Goal: Information Seeking & Learning: Find specific fact

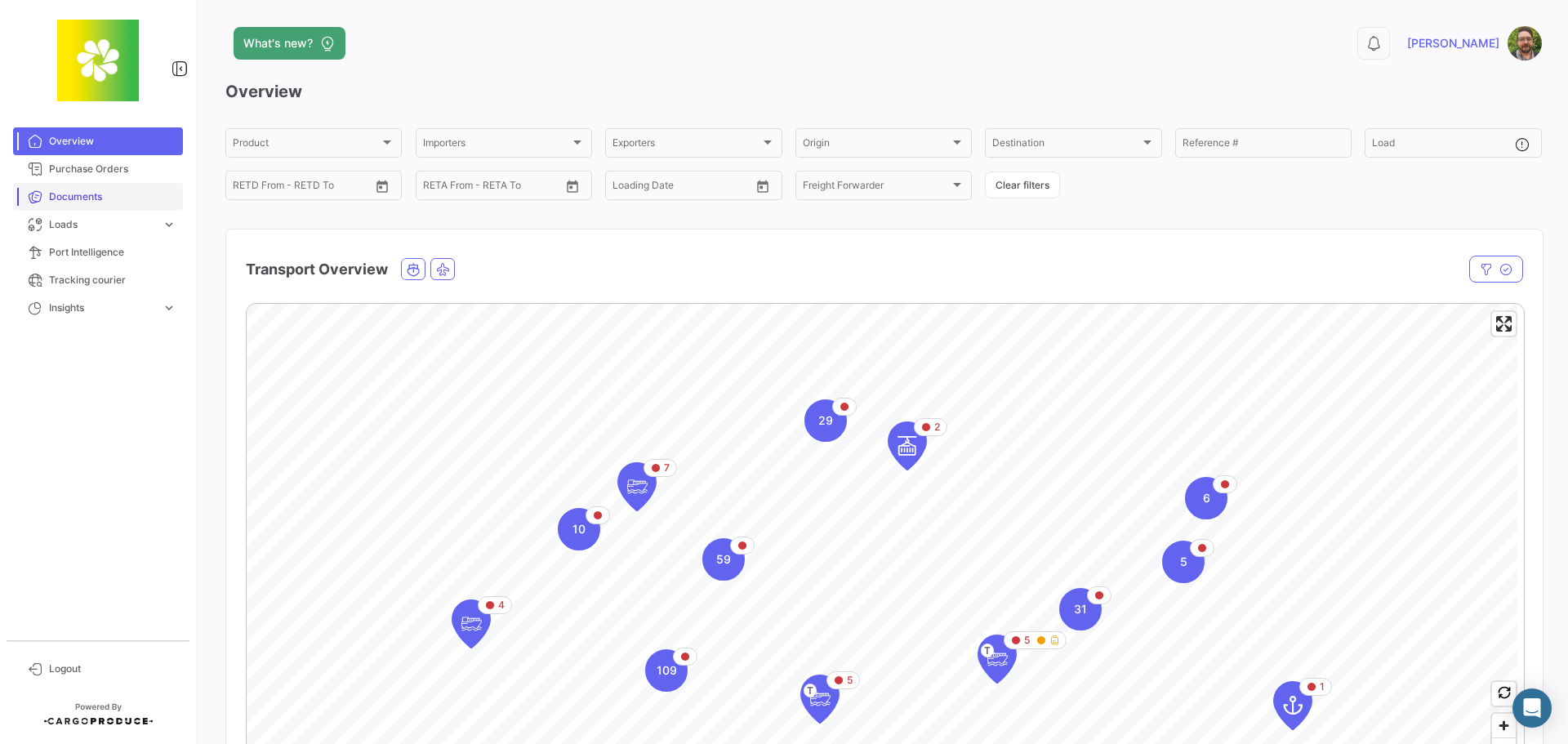
click at [123, 197] on span "Documents" at bounding box center [112, 197] width 127 height 15
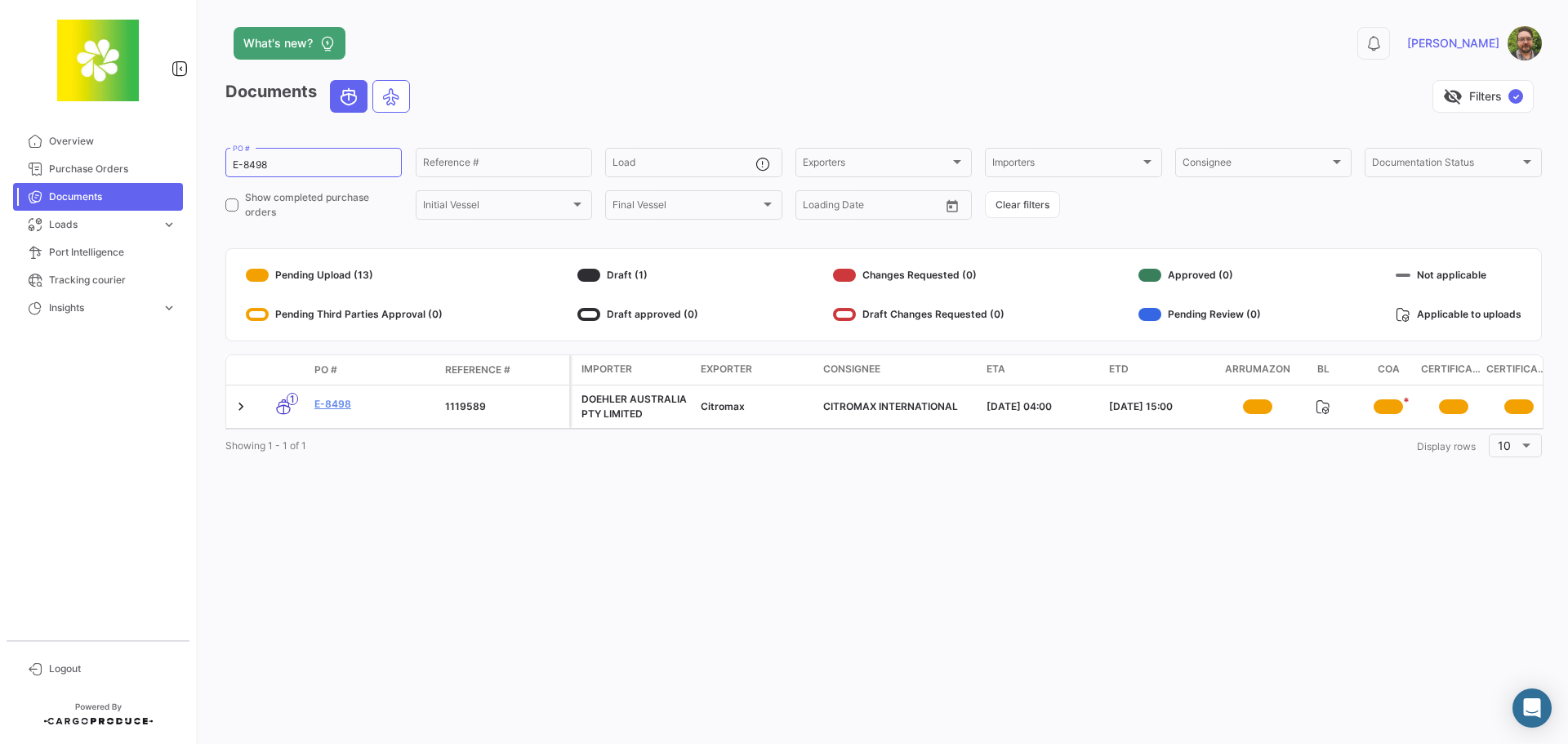
drag, startPoint x: 654, startPoint y: 85, endPoint x: 663, endPoint y: 83, distance: 9.2
click at [654, 85] on div "visibility_off Filters ✓" at bounding box center [982, 97] width 1118 height 33
click at [1382, 46] on icon at bounding box center [1373, 43] width 17 height 17
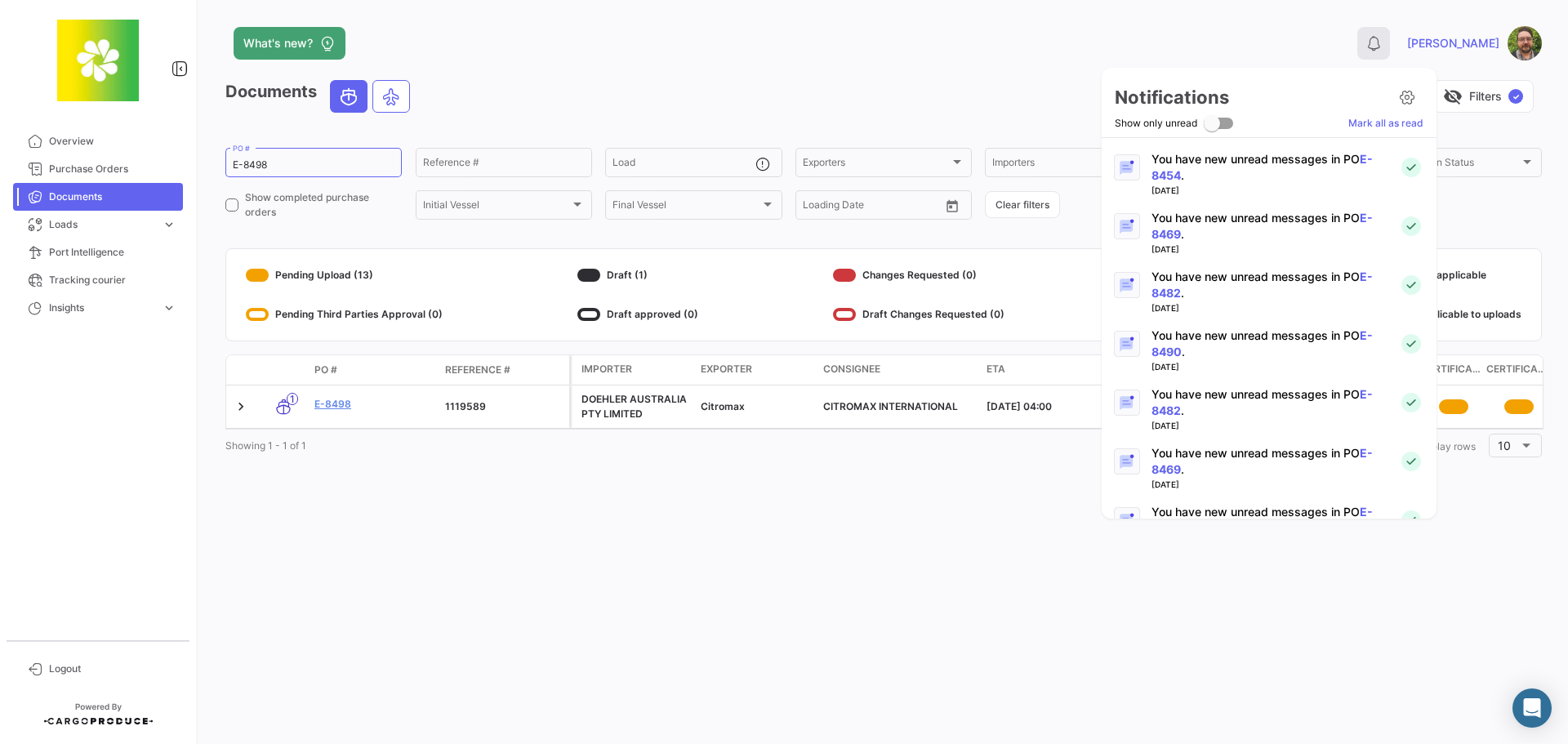
click at [1417, 46] on div at bounding box center [784, 372] width 1568 height 744
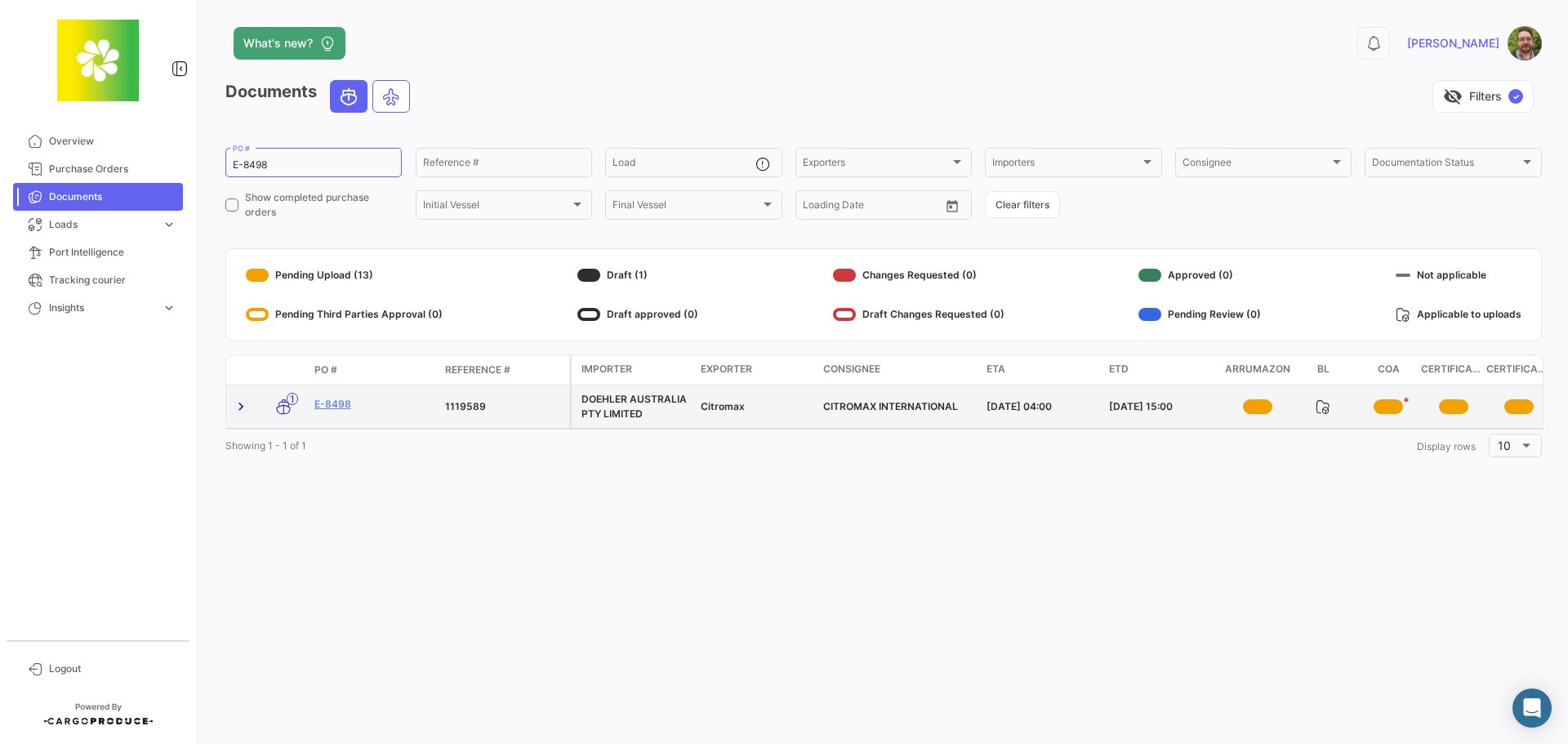
click at [242, 405] on link at bounding box center [241, 406] width 17 height 17
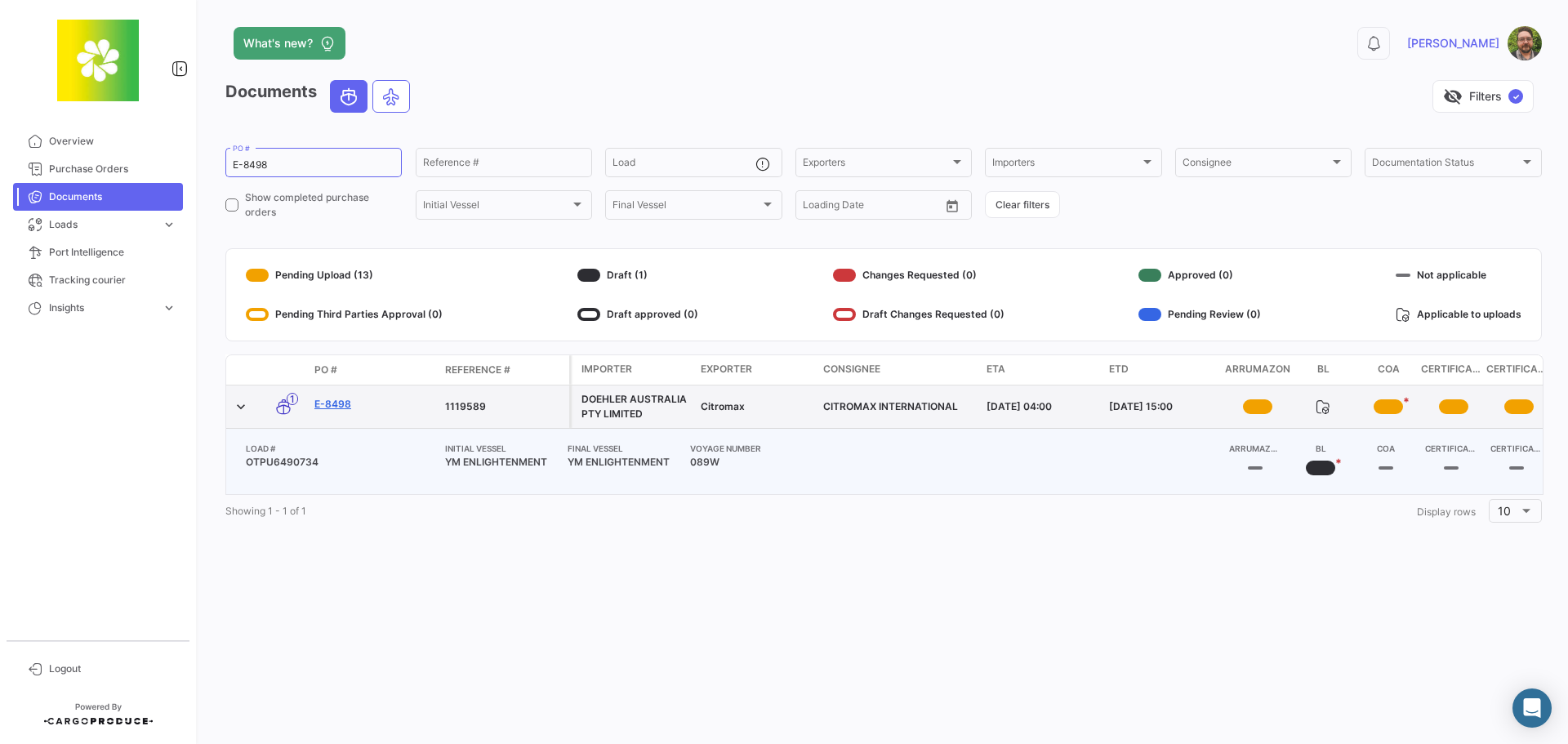
click at [330, 403] on link "E-8498" at bounding box center [373, 404] width 117 height 15
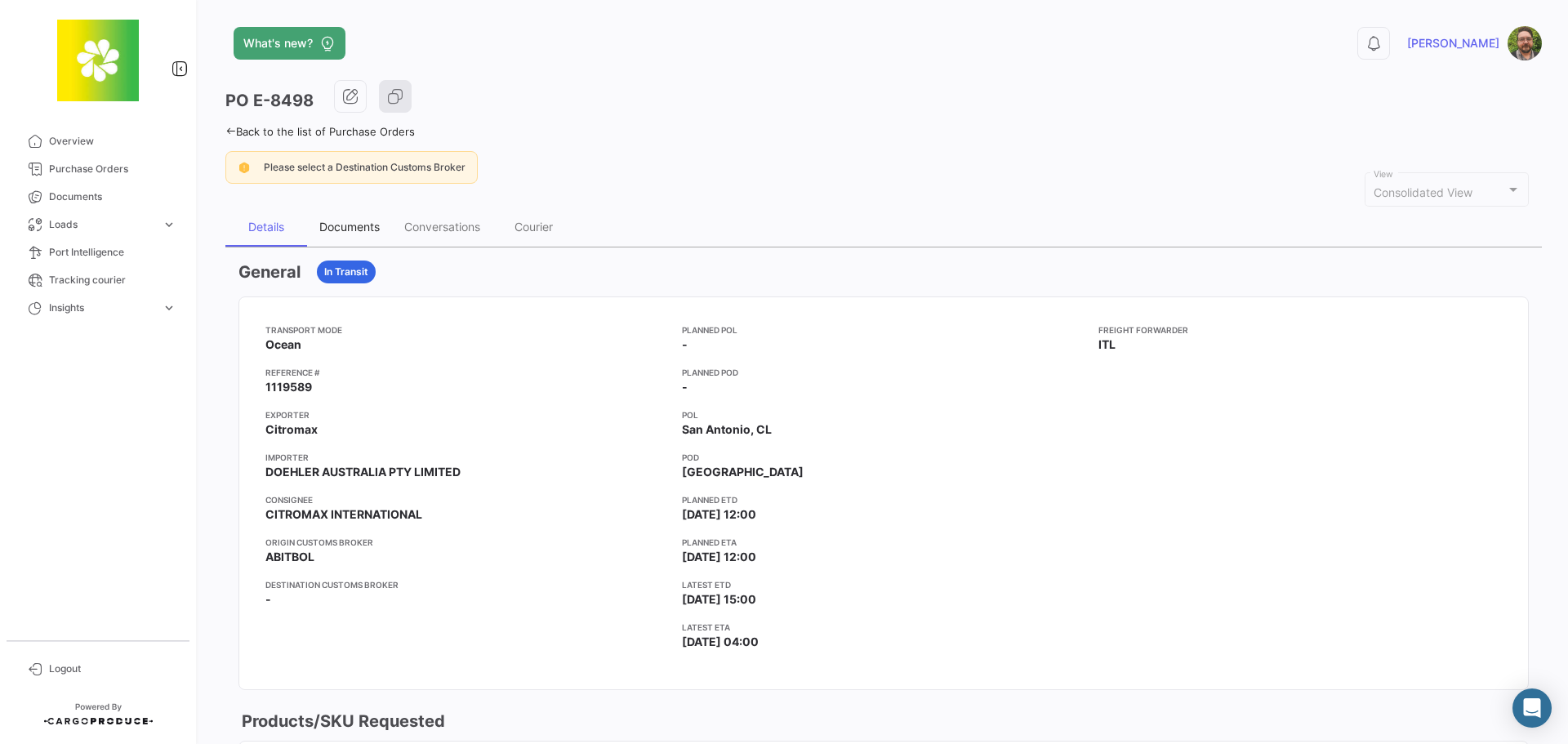
click at [352, 226] on div "Documents" at bounding box center [349, 227] width 60 height 14
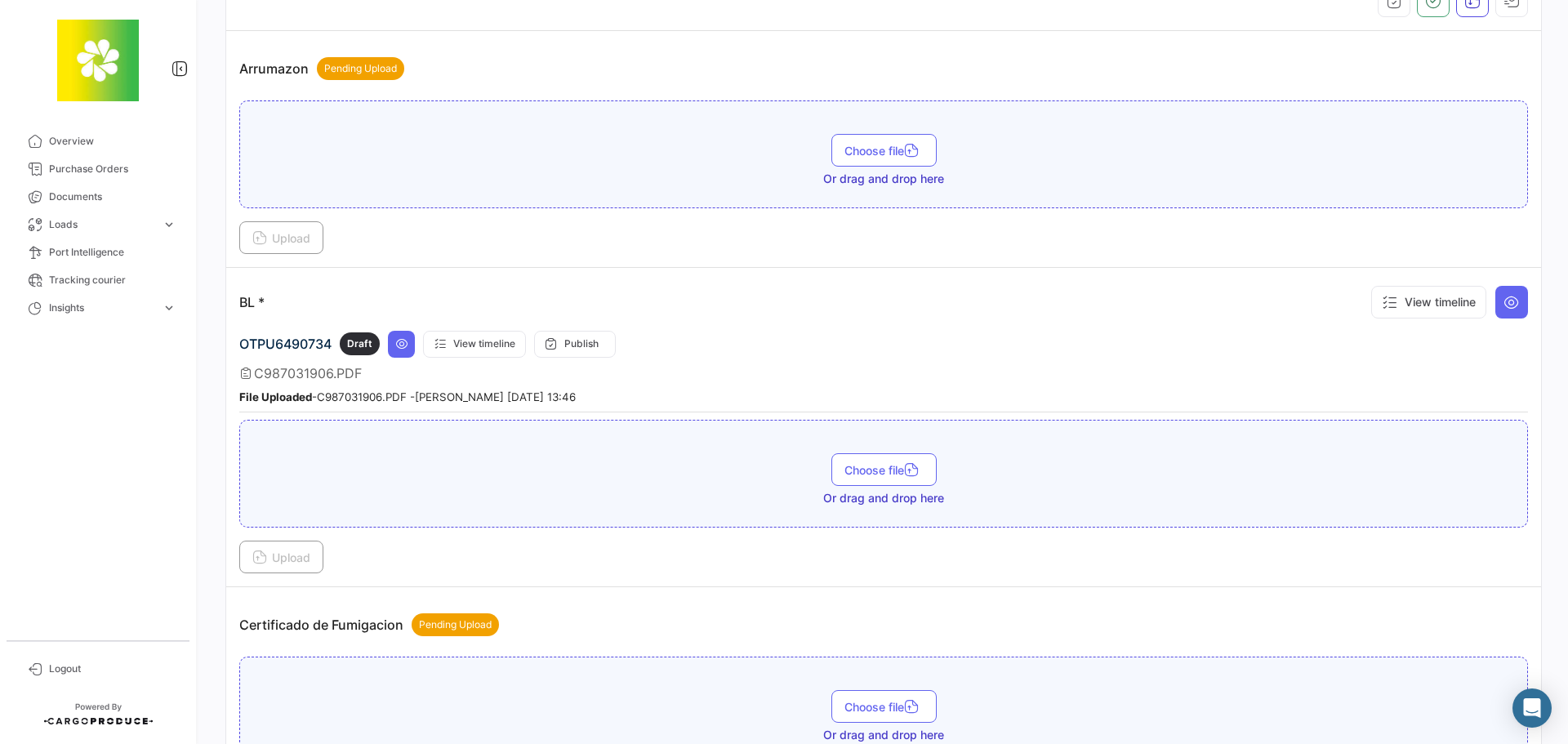
scroll to position [159, 0]
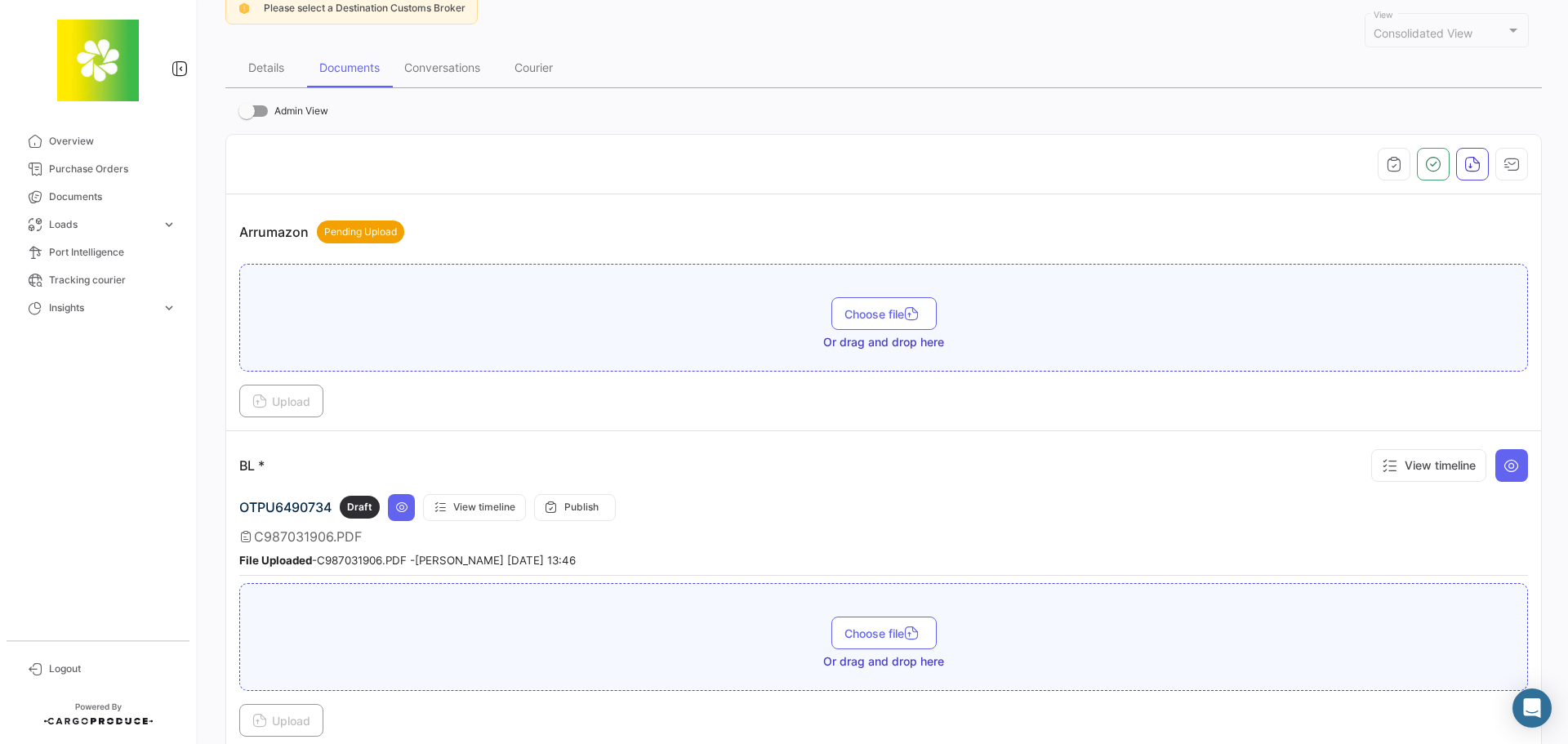
click at [789, 466] on div "BL * View timeline" at bounding box center [884, 466] width 1289 height 43
click at [1513, 464] on button at bounding box center [1511, 466] width 33 height 33
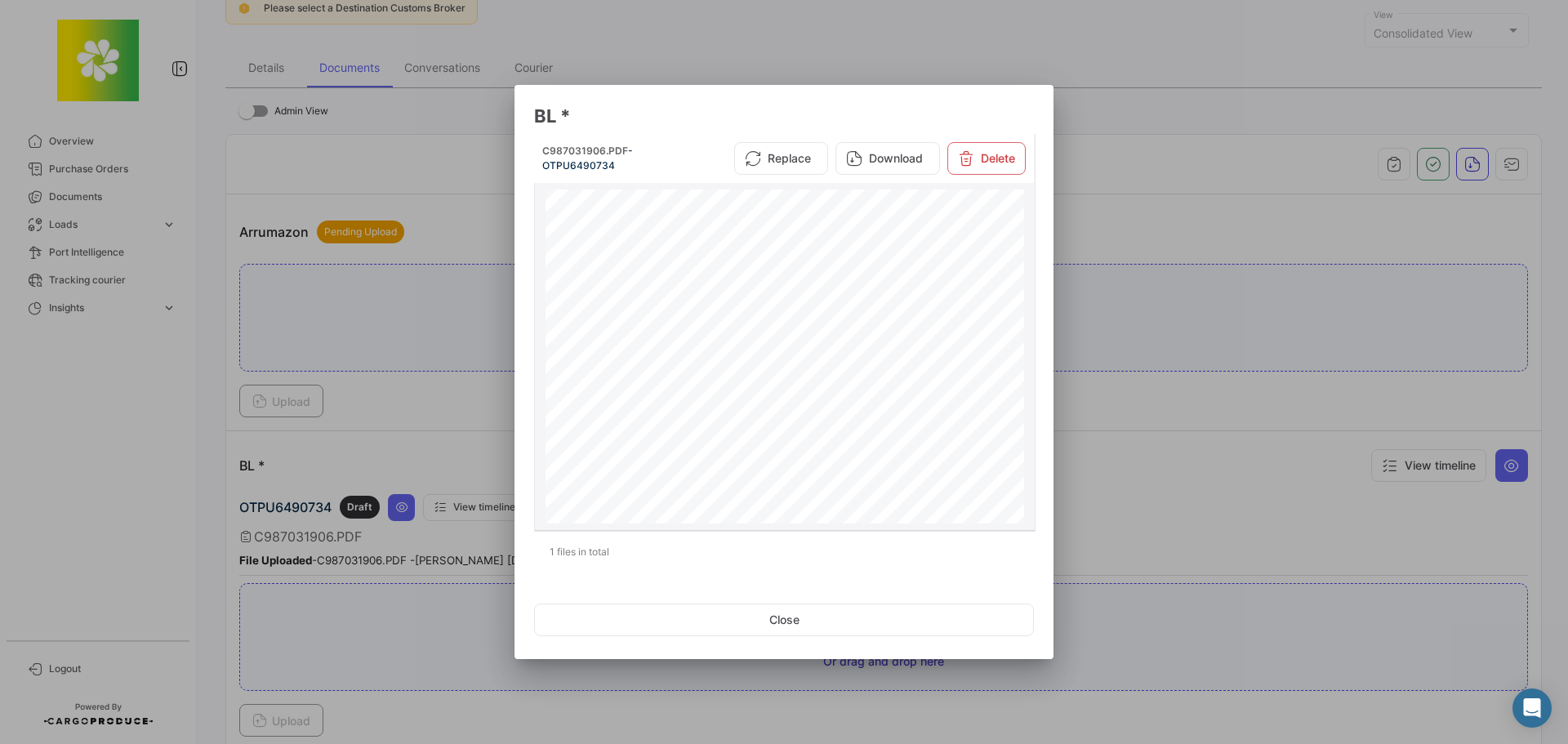
scroll to position [817, 0]
drag, startPoint x: 611, startPoint y: 421, endPoint x: 551, endPoint y: 422, distance: 60.0
click at [551, 422] on span "OTPU6490734 40RQ FCL/FCL 88 DRUMS 25126.000KGS" at bounding box center [797, 422] width 504 height 8
copy span "OTPU6490734"
